Goal: Task Accomplishment & Management: Manage account settings

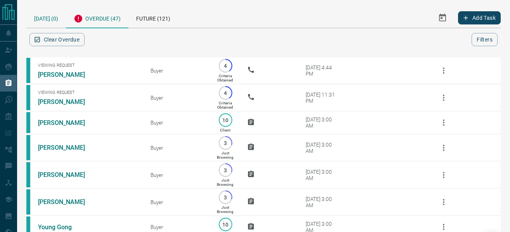
click at [46, 22] on div "[DATE] (0)" at bounding box center [46, 18] width 40 height 20
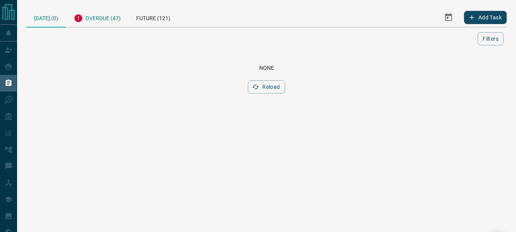
click at [110, 22] on div "Overdue (47)" at bounding box center [97, 17] width 62 height 19
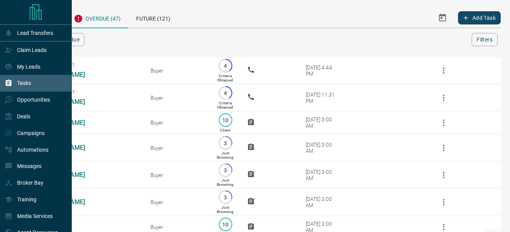
click at [18, 86] on p "Tasks" at bounding box center [24, 83] width 14 height 6
click at [22, 50] on p "Claim Leads" at bounding box center [31, 50] width 29 height 6
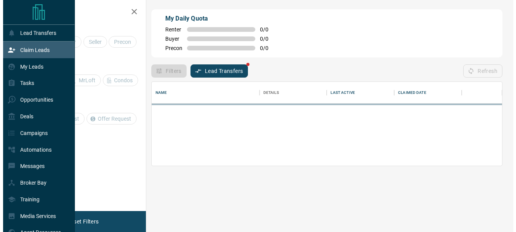
scroll to position [47, 344]
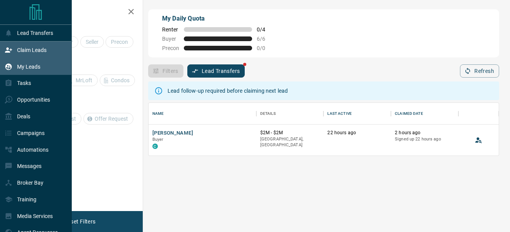
click at [19, 64] on p "My Leads" at bounding box center [28, 67] width 23 height 6
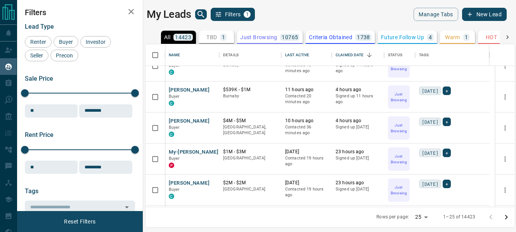
scroll to position [194, 0]
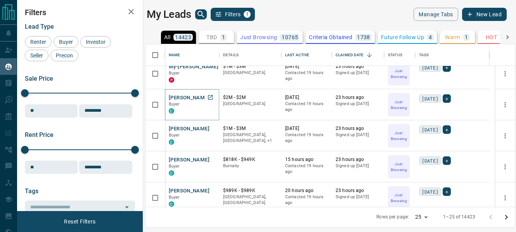
click at [183, 99] on button "[PERSON_NAME]" at bounding box center [189, 97] width 41 height 7
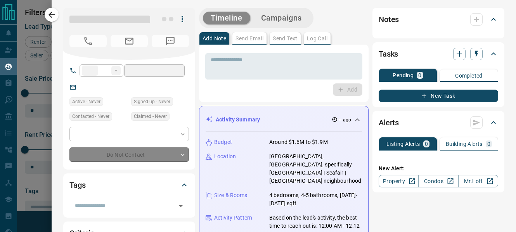
type input "**"
type input "**********"
type input "*"
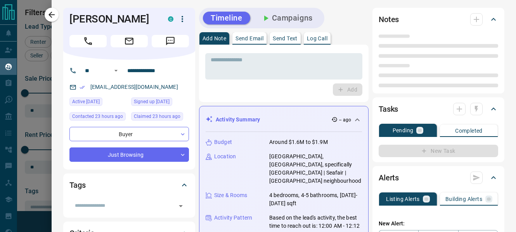
click at [278, 17] on button "Campaigns" at bounding box center [286, 18] width 67 height 13
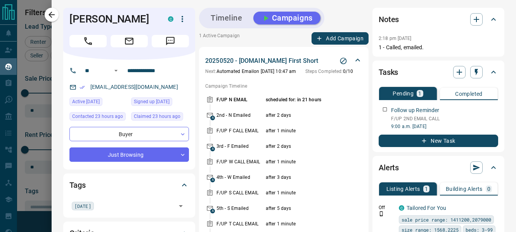
click at [217, 27] on div "Timeline Campaigns" at bounding box center [261, 18] width 125 height 21
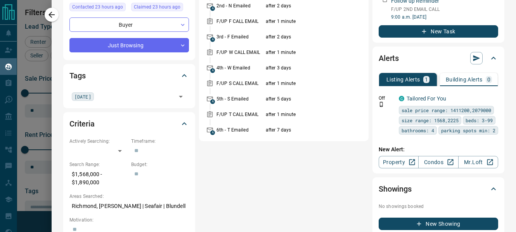
scroll to position [0, 0]
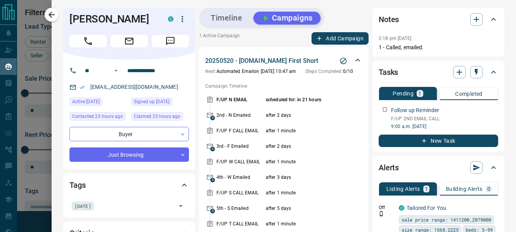
click at [229, 20] on button "Timeline" at bounding box center [226, 18] width 47 height 13
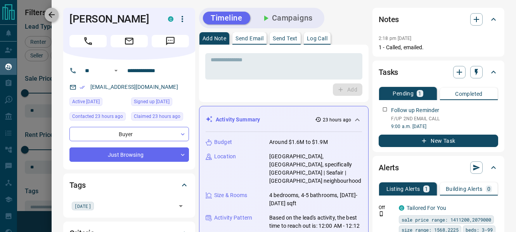
click at [54, 14] on icon "button" at bounding box center [51, 14] width 9 height 9
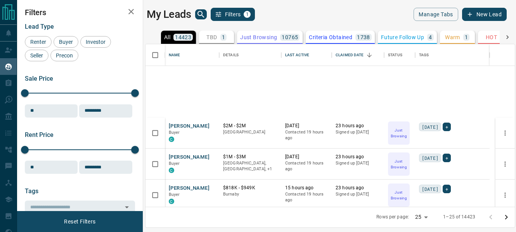
scroll to position [310, 0]
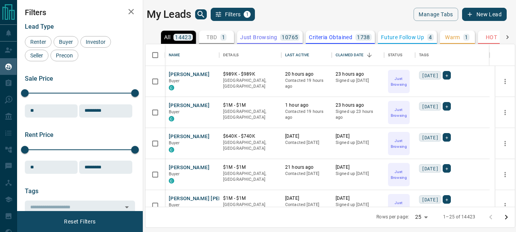
click at [328, 6] on div "My Leads Filters 1 Manage Tabs New Lead All 14423 TBD 1 Do Not Contact - Not Re…" at bounding box center [266, 111] width 499 height 222
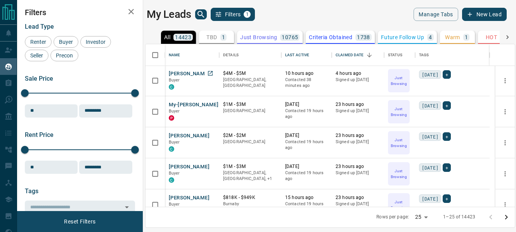
scroll to position [155, 0]
